Goal: Task Accomplishment & Management: Manage account settings

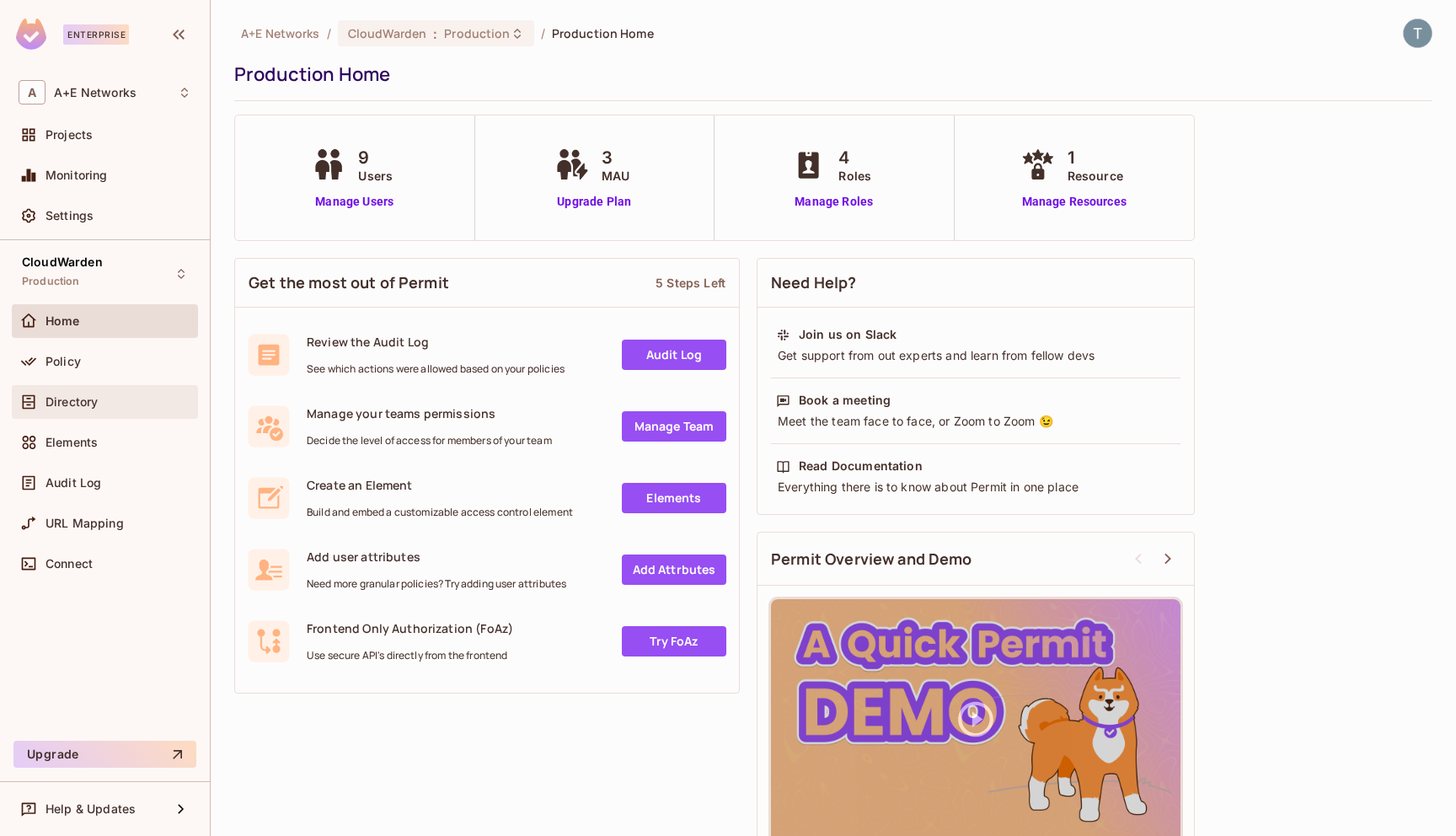
click at [75, 397] on span "Directory" at bounding box center [71, 402] width 52 height 13
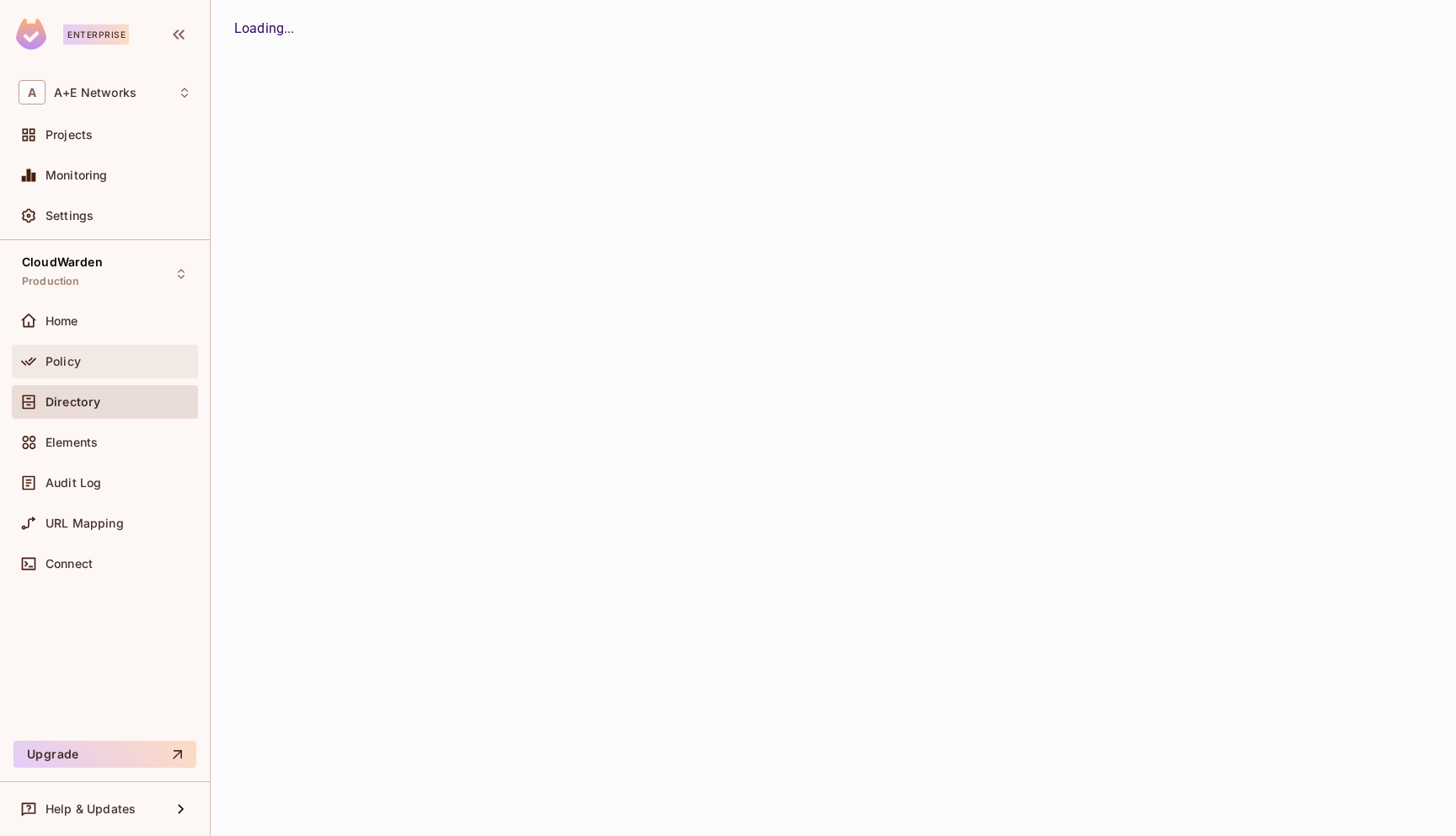
click at [75, 362] on span "Policy" at bounding box center [63, 361] width 35 height 13
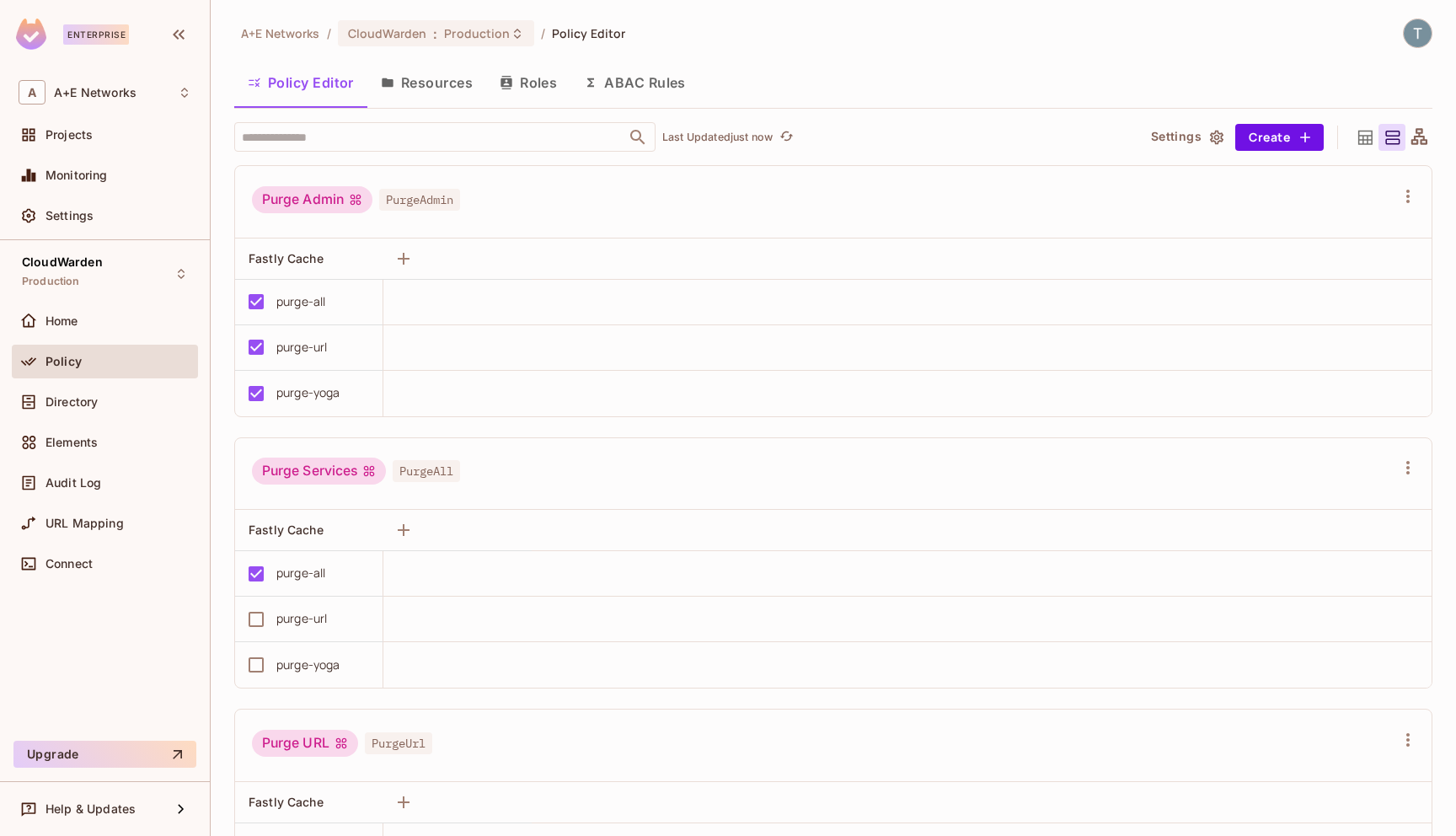
click at [526, 76] on button "Roles" at bounding box center [528, 82] width 84 height 42
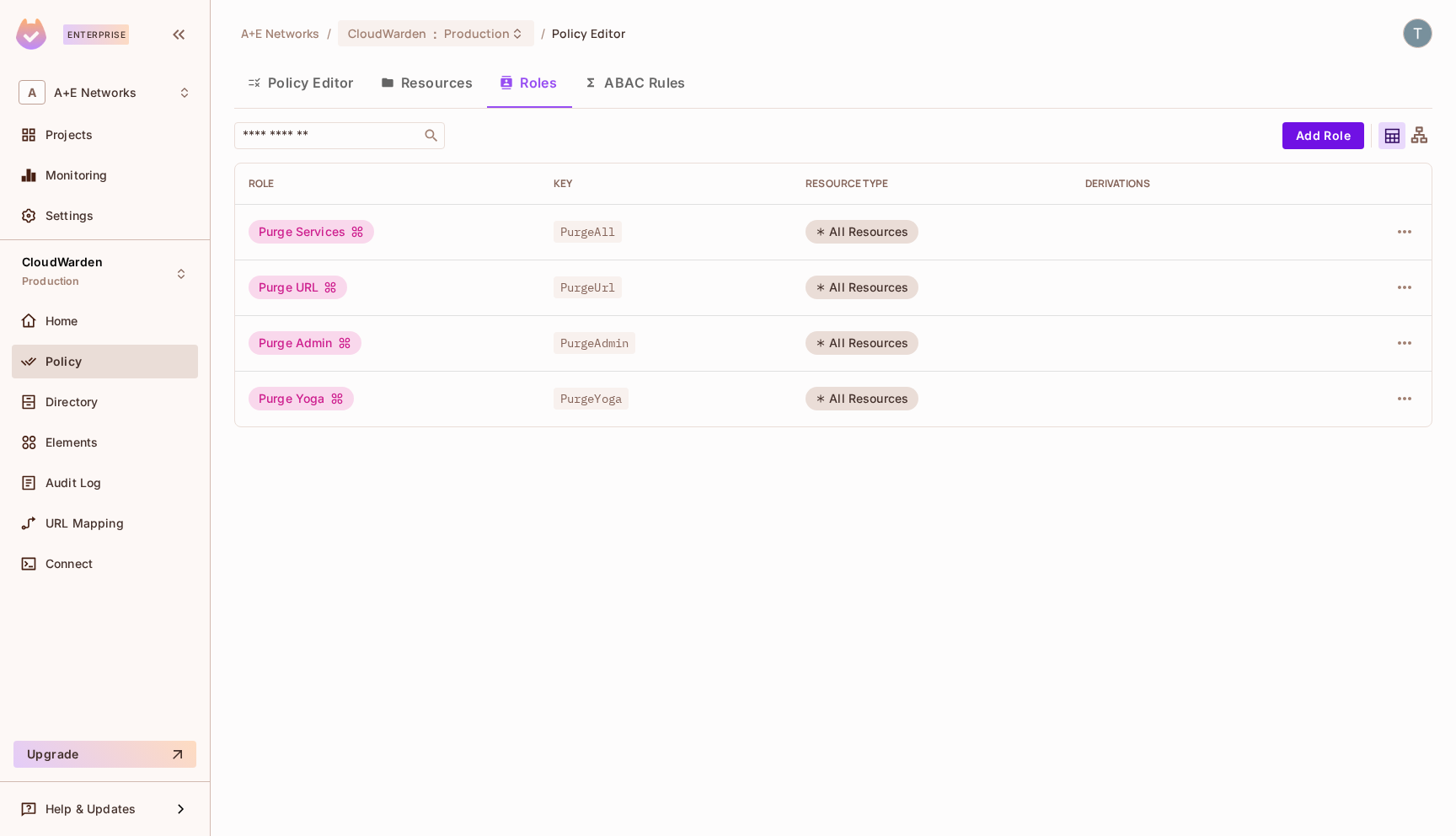
click at [321, 86] on button "Policy Editor" at bounding box center [300, 82] width 133 height 42
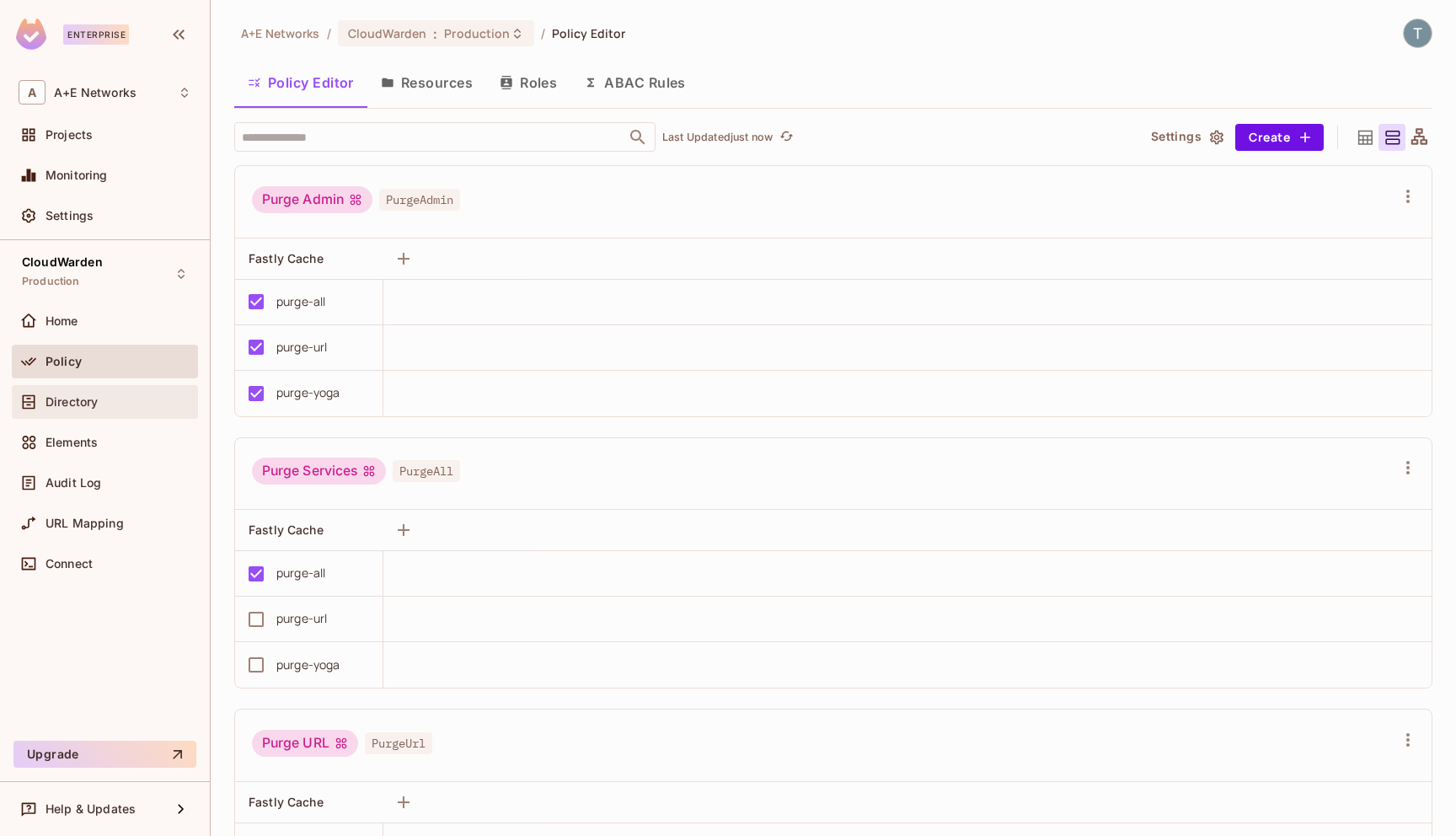
click at [73, 400] on span "Directory" at bounding box center [71, 402] width 52 height 13
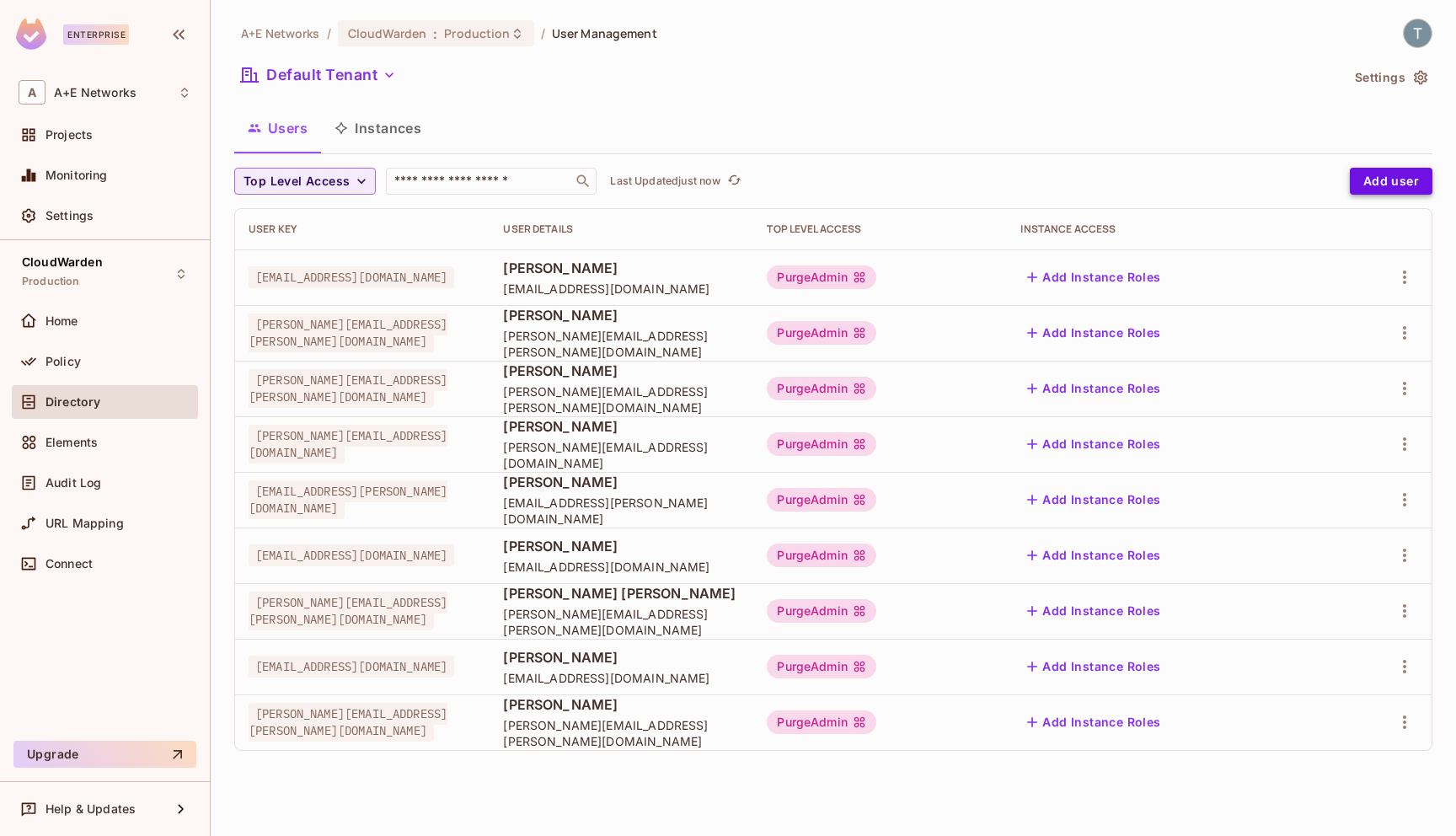
click at [1387, 184] on button "Add user" at bounding box center [1391, 181] width 82 height 27
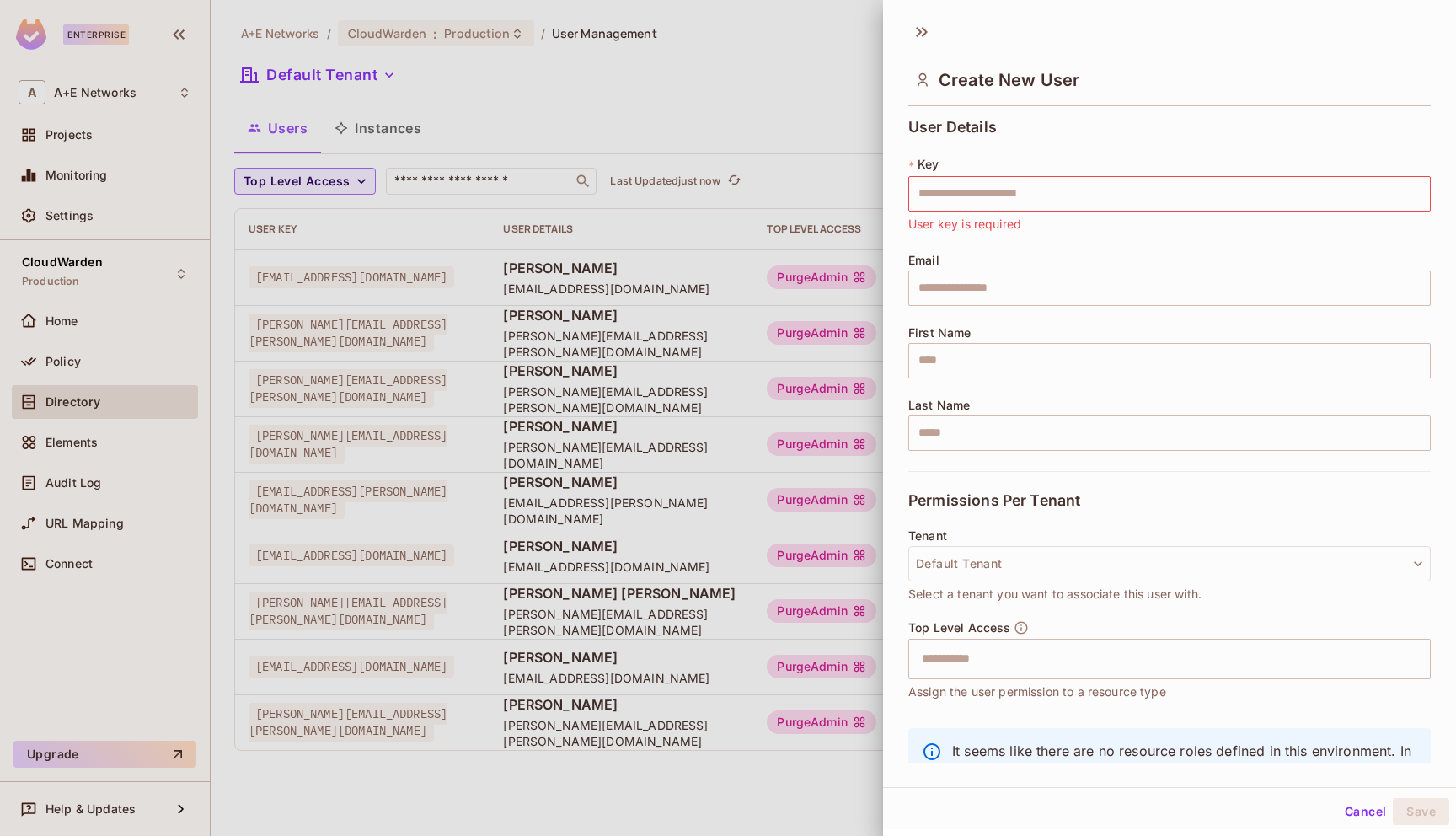
click at [828, 115] on div at bounding box center [728, 418] width 1456 height 836
